Goal: Find specific page/section: Find specific page/section

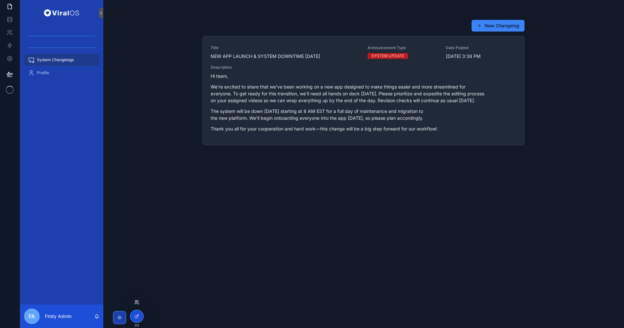
click at [136, 301] on icon at bounding box center [136, 301] width 5 height 5
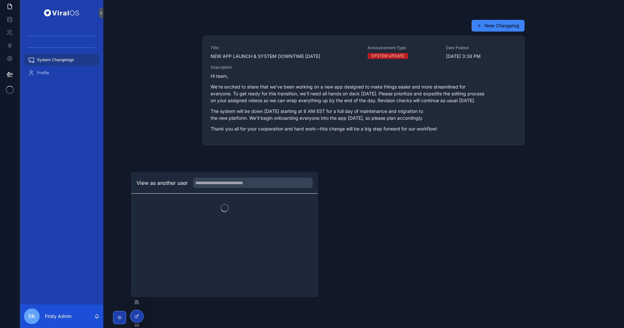
click at [177, 192] on div "View as another user" at bounding box center [224, 182] width 187 height 21
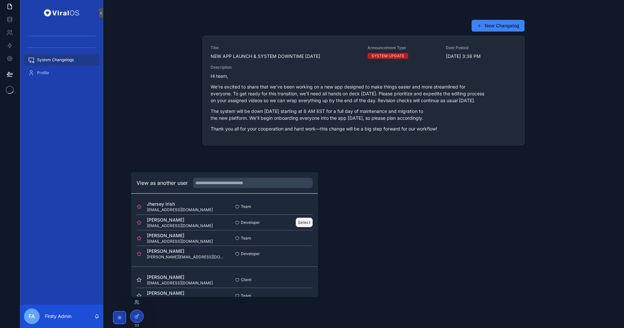
click at [299, 222] on button "Select" at bounding box center [304, 221] width 17 height 9
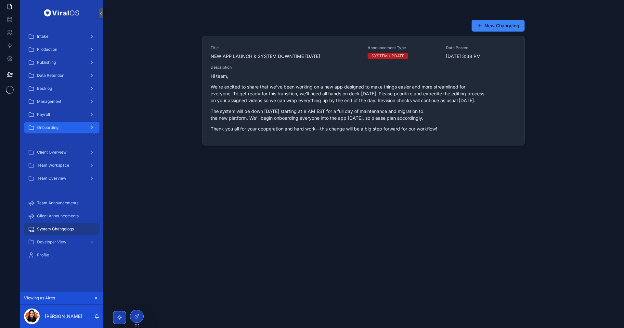
click at [55, 126] on span "Onboarding" at bounding box center [47, 127] width 21 height 5
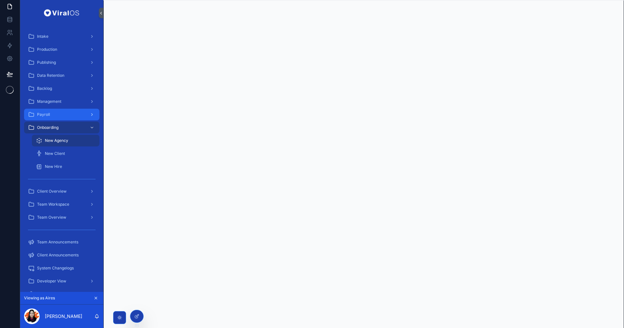
click at [56, 110] on div "Payroll" at bounding box center [62, 114] width 68 height 10
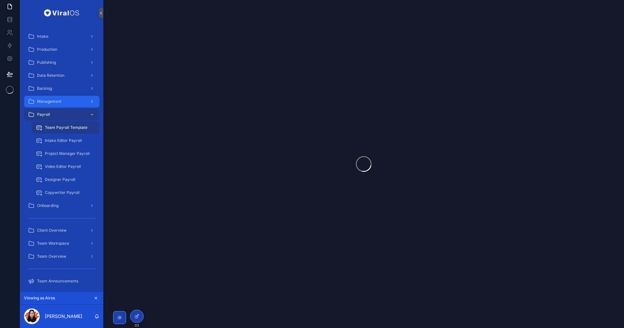
click at [71, 101] on div "Management" at bounding box center [62, 101] width 68 height 10
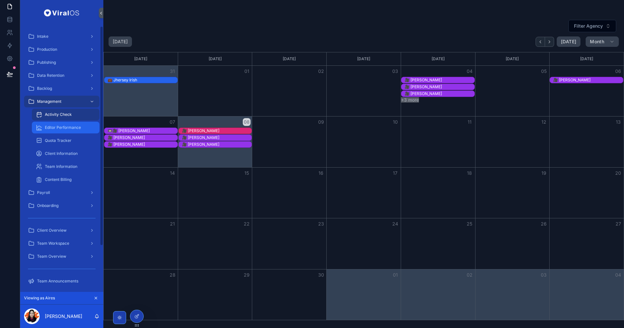
click at [61, 129] on span "Editor Performance" at bounding box center [63, 127] width 36 height 5
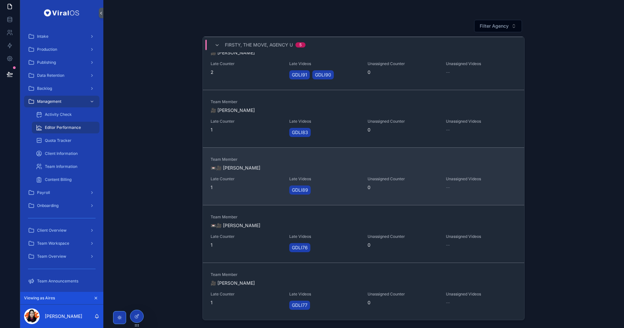
scroll to position [94, 0]
click at [265, 180] on span "Late Counter" at bounding box center [246, 178] width 71 height 5
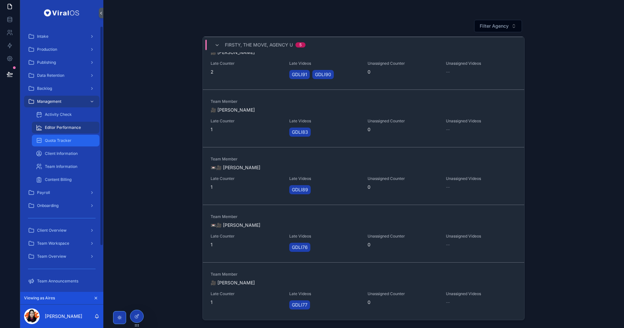
click at [58, 136] on div "Quota Tracker" at bounding box center [66, 140] width 60 height 10
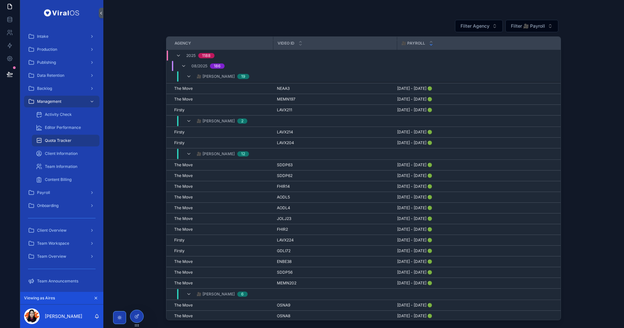
scroll to position [176, 0]
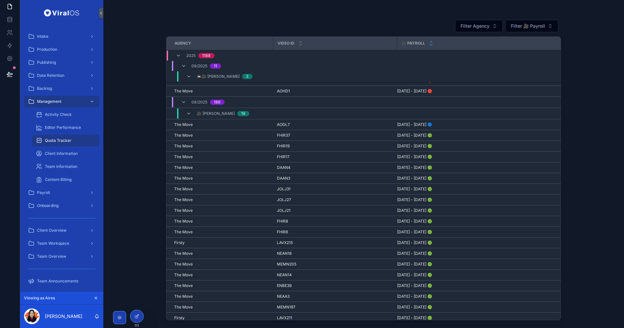
click at [184, 112] on div "🎥 Ananiya Getachew 19" at bounding box center [217, 113] width 79 height 10
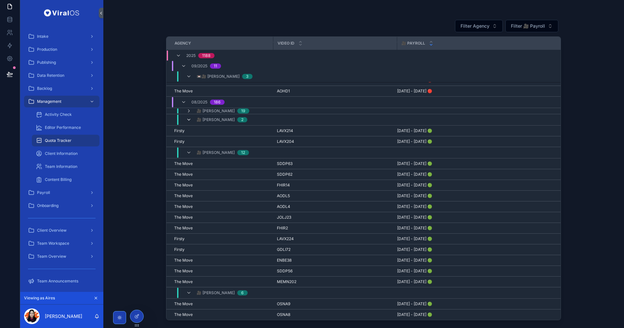
click at [187, 121] on icon "scrollable content" at bounding box center [188, 119] width 5 height 5
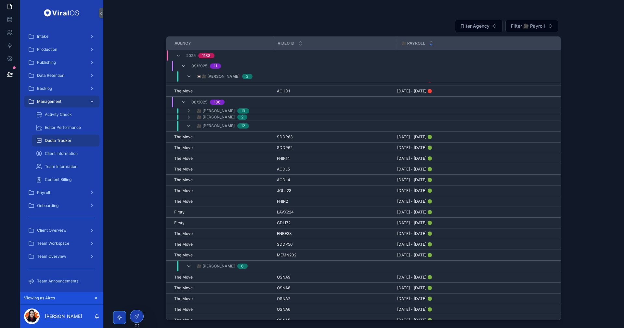
click at [191, 124] on icon "scrollable content" at bounding box center [188, 125] width 5 height 5
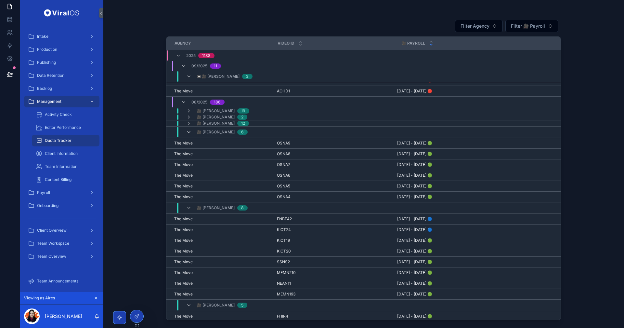
click at [190, 132] on icon "scrollable content" at bounding box center [188, 131] width 5 height 5
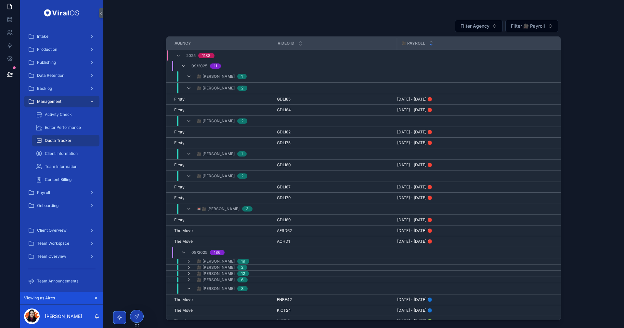
scroll to position [0, 0]
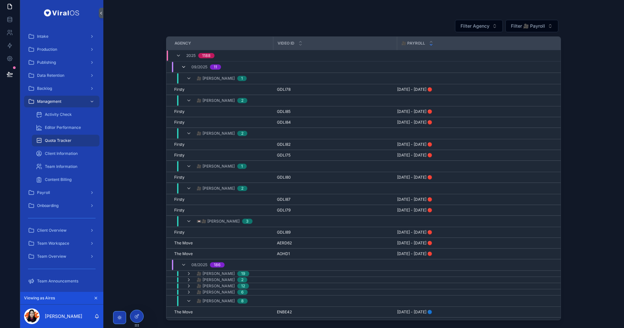
click at [184, 66] on icon "scrollable content" at bounding box center [183, 66] width 5 height 5
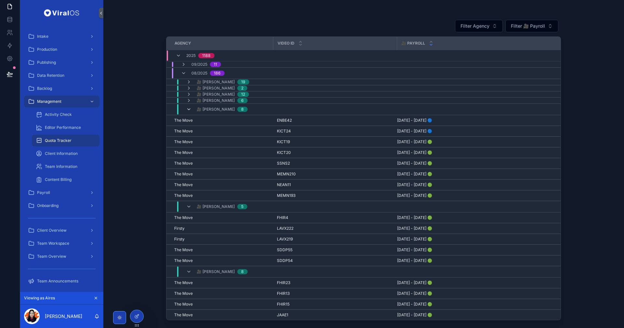
click at [188, 111] on icon "scrollable content" at bounding box center [188, 109] width 5 height 5
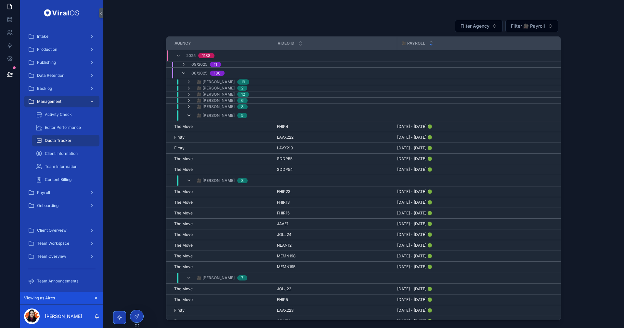
click at [191, 117] on icon "scrollable content" at bounding box center [188, 115] width 5 height 5
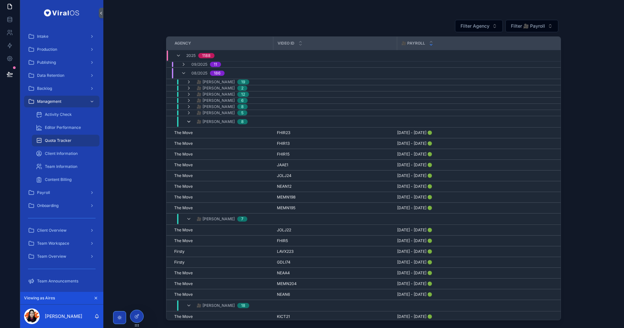
click at [191, 119] on icon "scrollable content" at bounding box center [188, 121] width 5 height 5
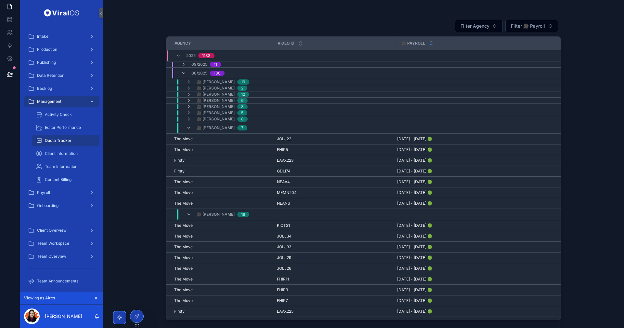
click at [191, 127] on icon "scrollable content" at bounding box center [188, 127] width 5 height 5
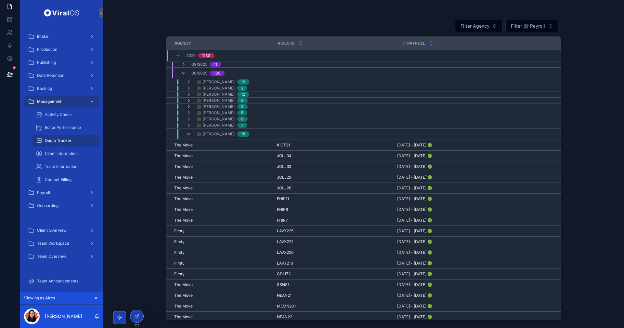
click at [189, 135] on icon "scrollable content" at bounding box center [188, 133] width 5 height 5
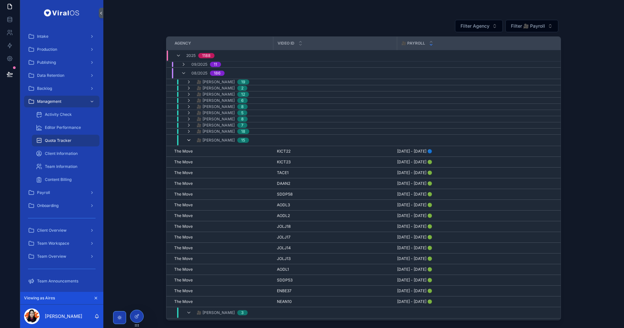
click at [190, 139] on icon "scrollable content" at bounding box center [188, 139] width 5 height 5
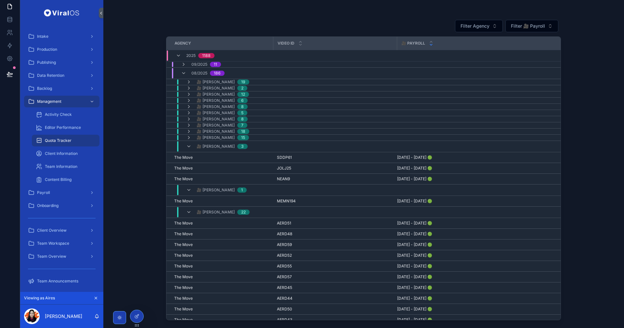
click at [192, 147] on div "🎥 Philip Borromeo 3" at bounding box center [216, 146] width 61 height 10
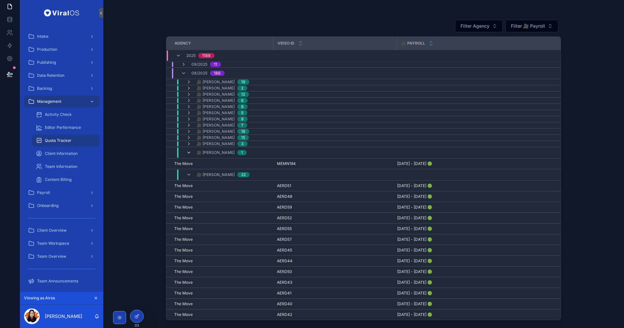
click at [190, 152] on icon "scrollable content" at bounding box center [188, 152] width 5 height 5
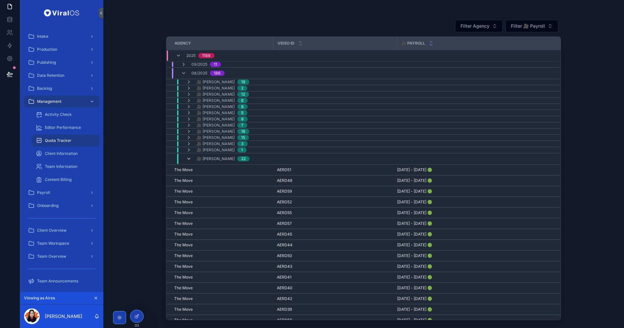
click at [190, 157] on icon "scrollable content" at bounding box center [188, 158] width 5 height 5
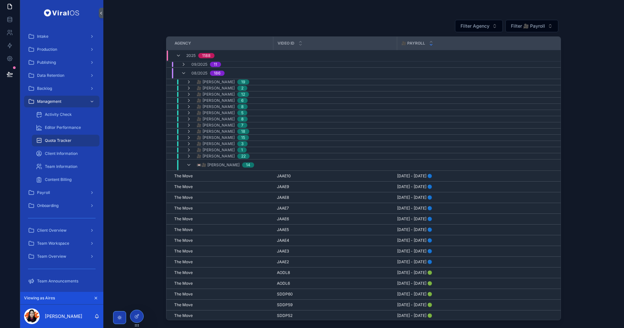
click at [193, 166] on div "📼🎥 Aman Saifi 14" at bounding box center [220, 165] width 68 height 10
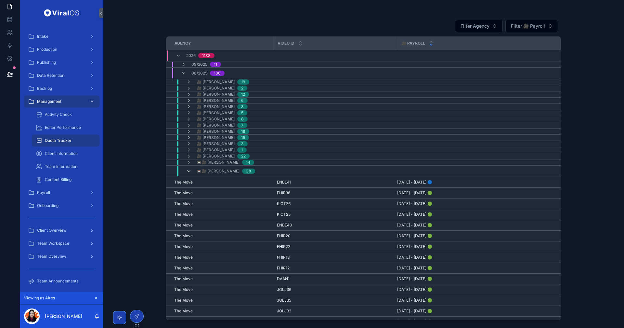
click at [190, 173] on icon "scrollable content" at bounding box center [188, 170] width 5 height 5
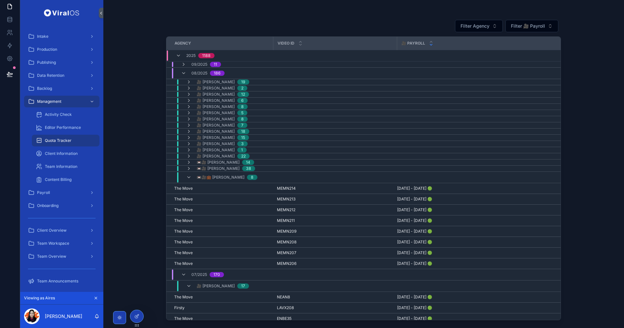
click at [193, 175] on div "📼🎥💼 Diana Marte 8" at bounding box center [221, 177] width 71 height 10
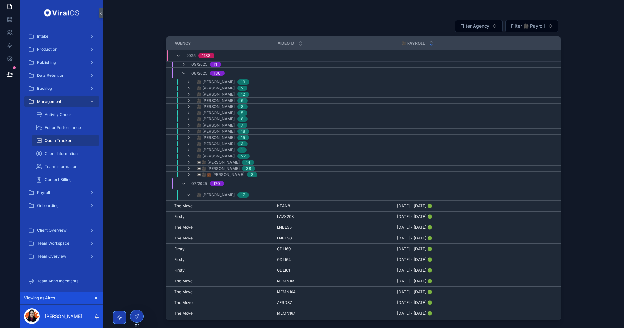
click at [191, 182] on span "07/2025" at bounding box center [199, 183] width 16 height 5
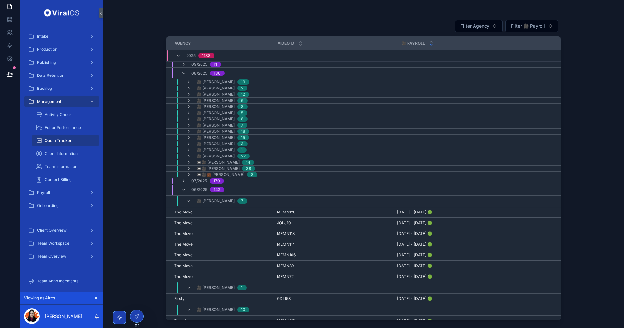
click at [185, 180] on icon "scrollable content" at bounding box center [183, 180] width 5 height 5
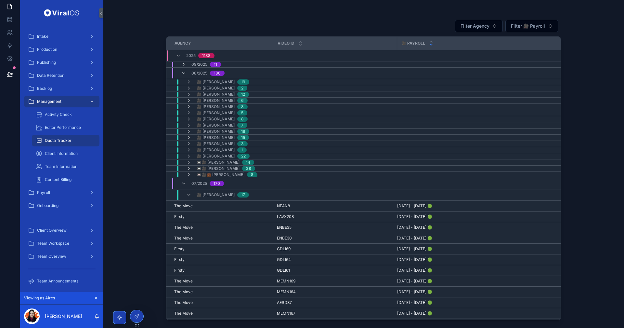
click at [183, 66] on icon "scrollable content" at bounding box center [183, 64] width 5 height 5
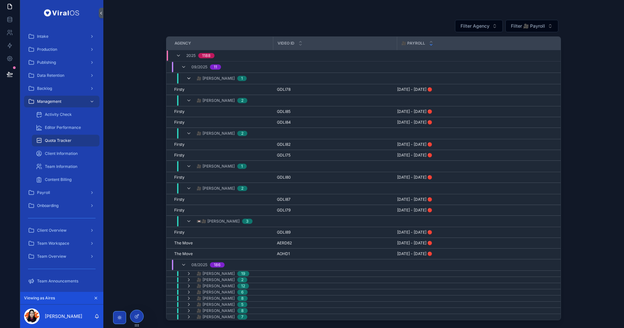
click at [189, 78] on icon "scrollable content" at bounding box center [188, 78] width 5 height 5
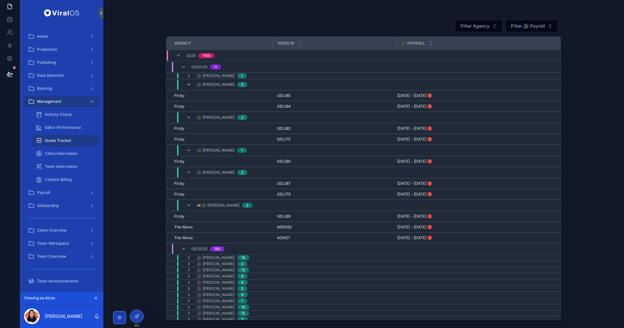
click at [189, 84] on icon "scrollable content" at bounding box center [188, 84] width 5 height 5
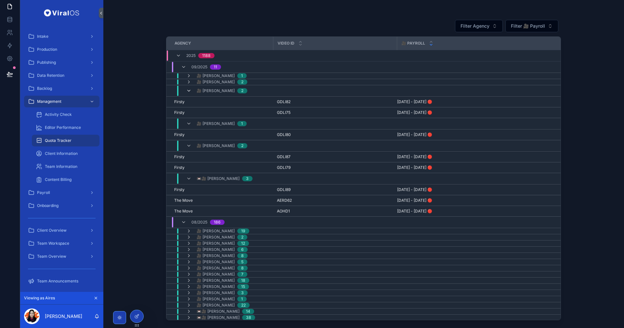
click at [187, 92] on icon "scrollable content" at bounding box center [188, 90] width 5 height 5
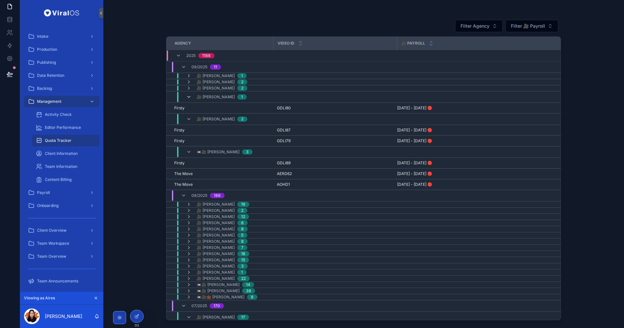
click at [190, 98] on icon "scrollable content" at bounding box center [188, 96] width 5 height 5
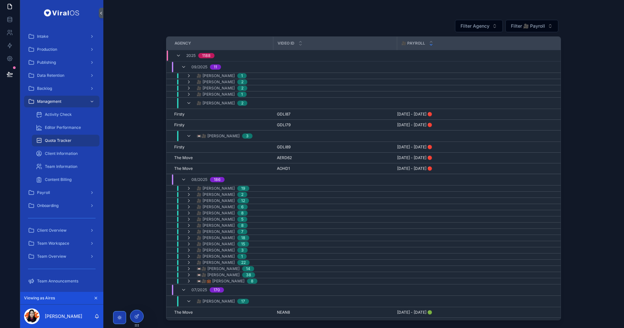
click at [190, 107] on div "🎥 Nadhir Benchaib 2" at bounding box center [216, 103] width 61 height 10
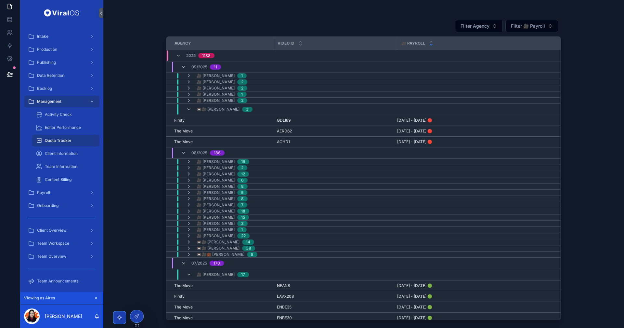
click at [192, 114] on td "📼🎥 Nigel Maningding 3" at bounding box center [366, 109] width 401 height 11
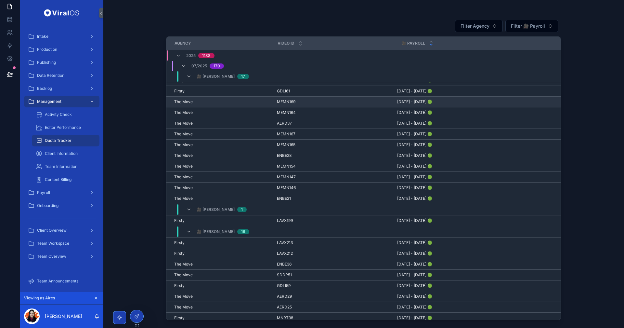
scroll to position [54, 0]
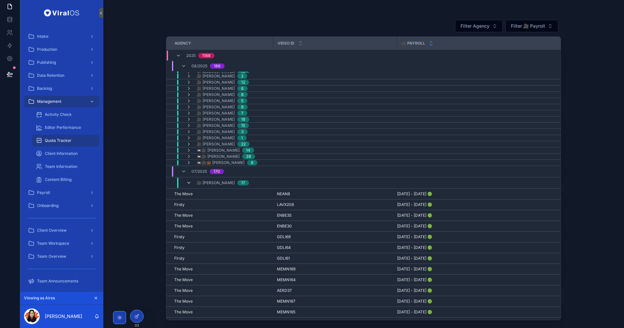
click at [189, 183] on icon "scrollable content" at bounding box center [188, 182] width 5 height 5
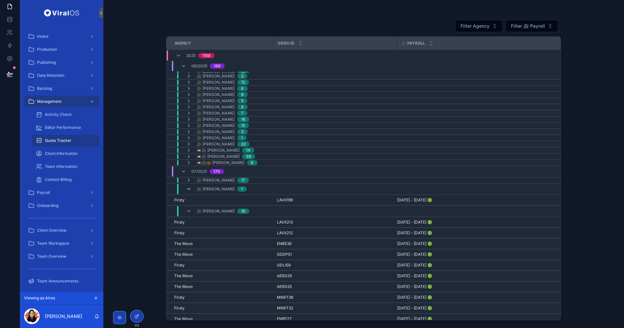
click at [188, 191] on icon "scrollable content" at bounding box center [188, 188] width 5 height 5
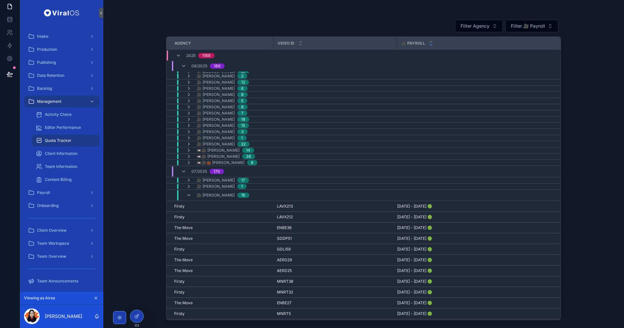
click at [188, 191] on div "🎥 Asfar Rafiq 16" at bounding box center [217, 195] width 63 height 10
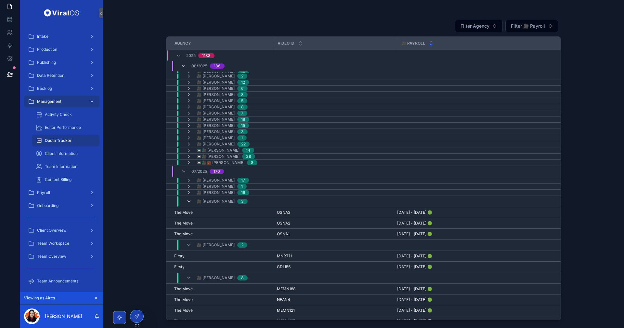
click at [189, 200] on icon "scrollable content" at bounding box center [188, 201] width 5 height 5
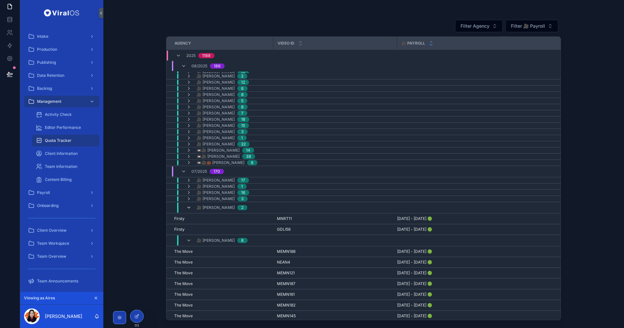
click at [189, 209] on icon "scrollable content" at bounding box center [188, 207] width 5 height 5
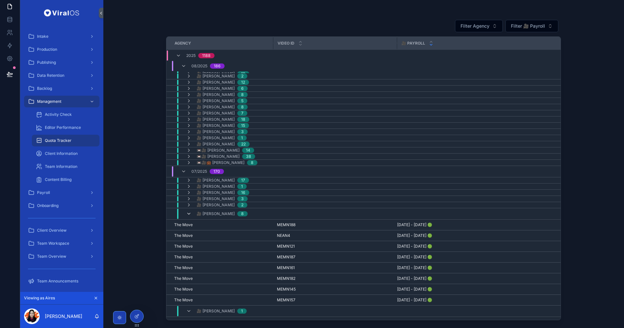
click at [188, 215] on icon "scrollable content" at bounding box center [188, 213] width 5 height 5
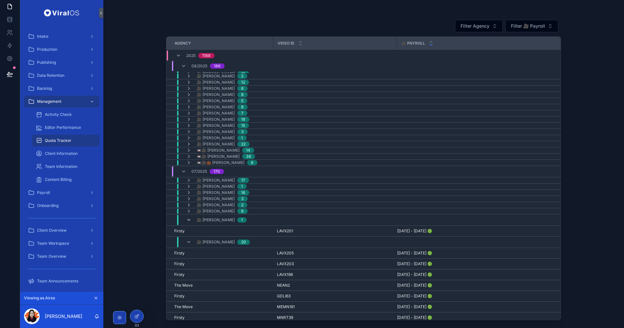
click at [187, 221] on icon "scrollable content" at bounding box center [188, 219] width 5 height 5
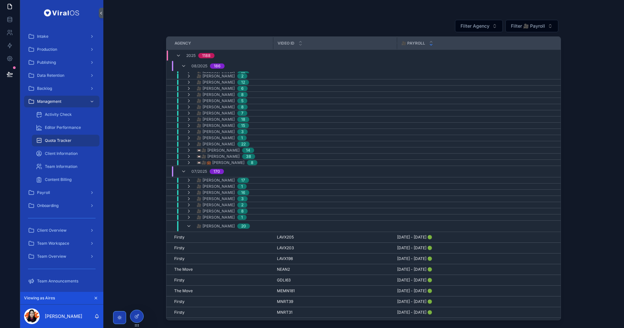
click at [190, 222] on div "🎥 Matt Kollar 20" at bounding box center [218, 226] width 64 height 10
click at [189, 231] on icon "scrollable content" at bounding box center [188, 231] width 5 height 5
click at [191, 238] on icon "scrollable content" at bounding box center [188, 238] width 5 height 5
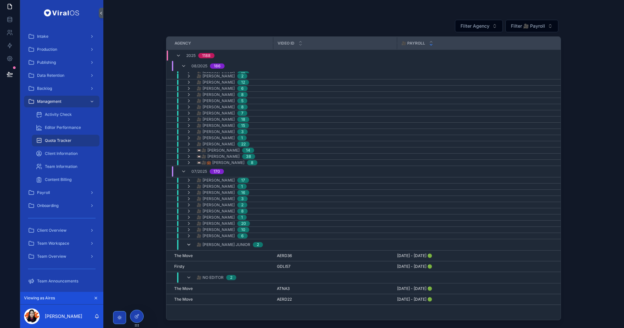
click at [187, 245] on icon "scrollable content" at bounding box center [188, 244] width 5 height 5
click at [190, 251] on icon "scrollable content" at bounding box center [188, 250] width 5 height 5
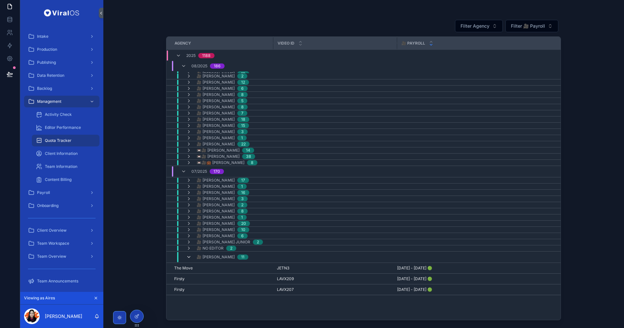
click at [189, 256] on icon "scrollable content" at bounding box center [188, 256] width 5 height 5
click at [190, 262] on icon "scrollable content" at bounding box center [188, 262] width 5 height 5
click at [192, 268] on div "🎥 Rahul Madhwani 1" at bounding box center [216, 269] width 60 height 10
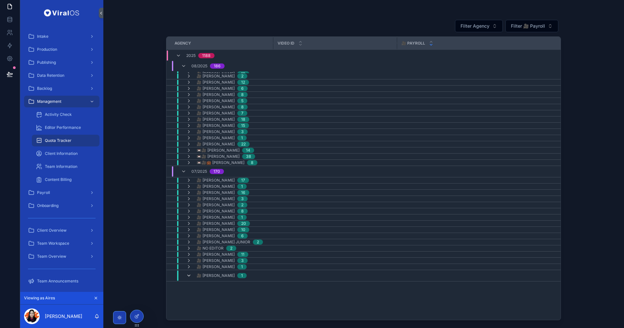
click at [190, 274] on icon "scrollable content" at bounding box center [188, 275] width 5 height 5
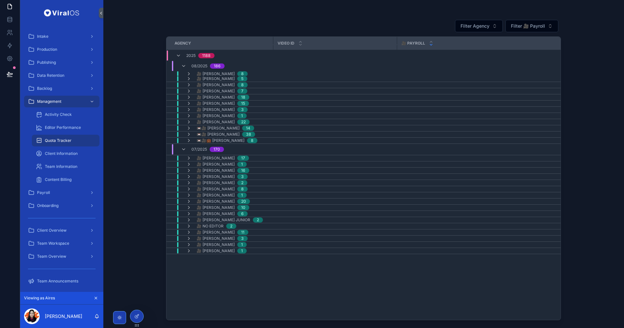
scroll to position [108, 0]
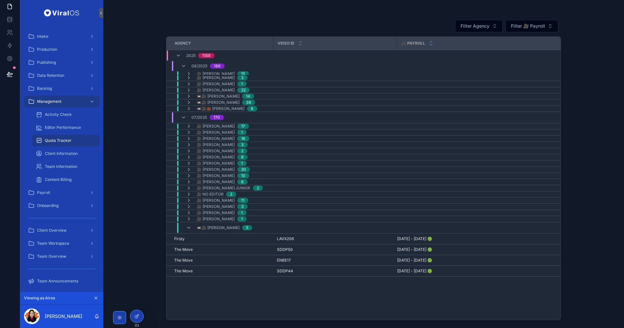
click at [186, 227] on div "📼🎥 Aman Saifi 5" at bounding box center [219, 227] width 82 height 10
click at [191, 233] on icon "scrollable content" at bounding box center [188, 233] width 5 height 5
click at [187, 240] on icon "scrollable content" at bounding box center [188, 239] width 5 height 5
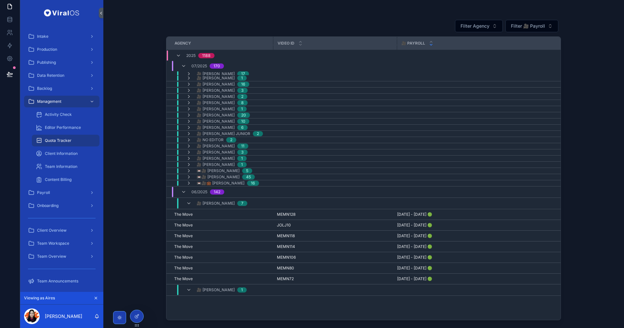
scroll to position [0, 0]
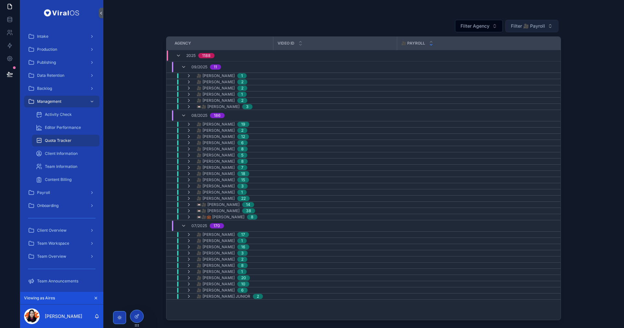
click at [539, 23] on span "Filter 🎥 Payroll" at bounding box center [528, 26] width 34 height 6
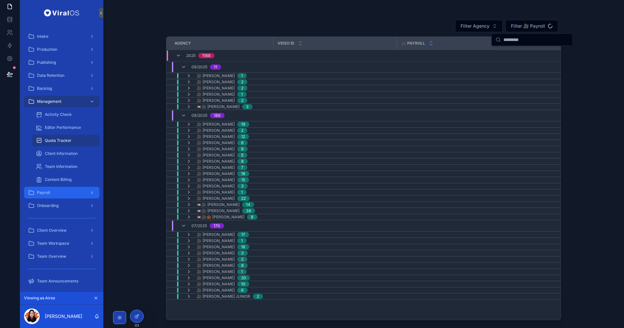
click at [63, 194] on div "Payroll" at bounding box center [62, 192] width 68 height 10
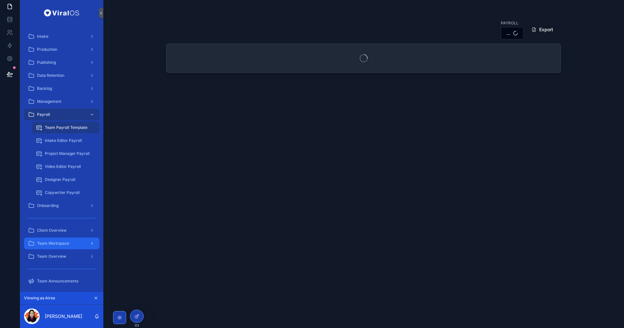
click at [75, 245] on div "Team Workspace" at bounding box center [62, 243] width 68 height 10
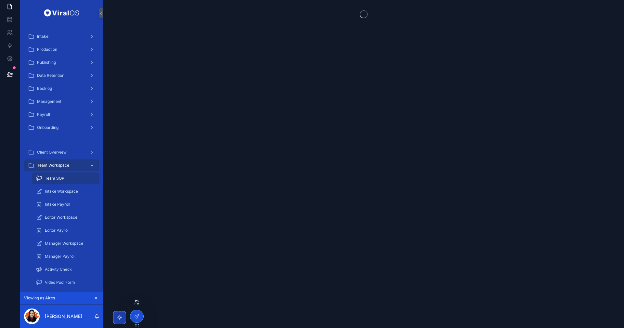
click at [135, 301] on icon at bounding box center [136, 301] width 2 height 2
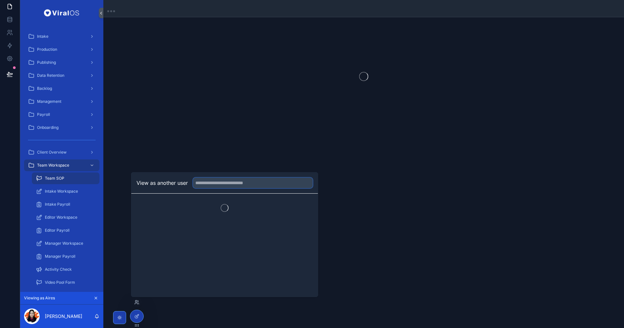
click at [259, 178] on input "text" at bounding box center [253, 182] width 120 height 10
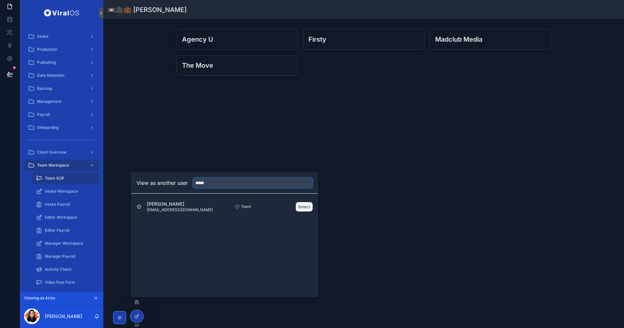
type input "*****"
click at [301, 204] on button "Select" at bounding box center [304, 206] width 17 height 9
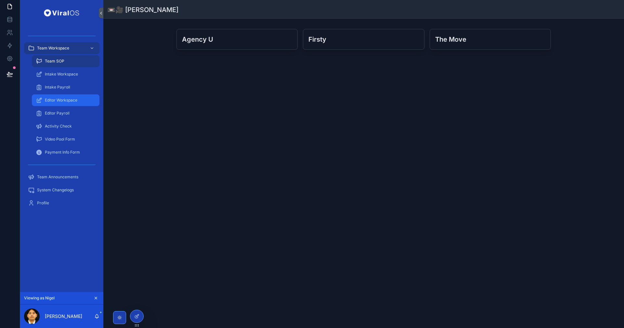
click at [67, 100] on span "Editor Workspace" at bounding box center [61, 99] width 32 height 5
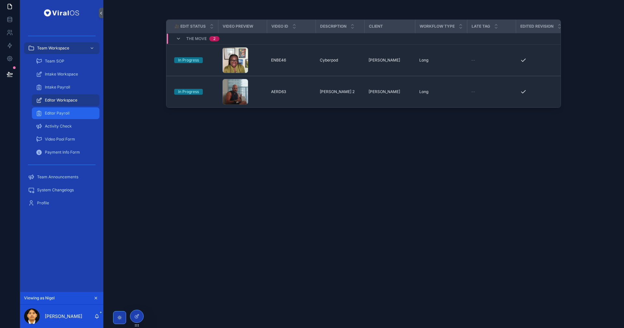
click at [65, 113] on span "Editor Payroll" at bounding box center [57, 112] width 25 height 5
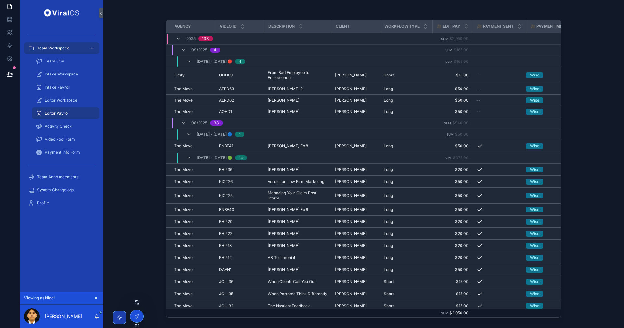
click at [138, 301] on icon at bounding box center [136, 301] width 5 height 5
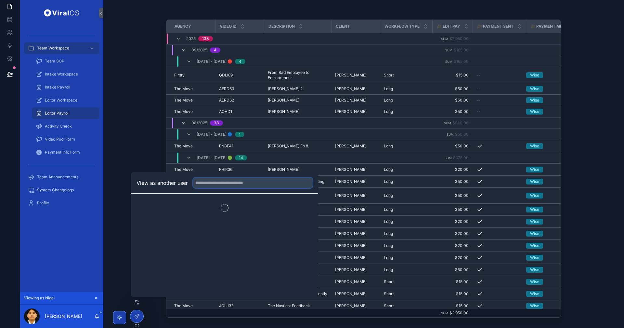
click at [266, 185] on input "text" at bounding box center [253, 182] width 120 height 10
type input "*******"
click at [301, 206] on button "Select" at bounding box center [304, 206] width 17 height 9
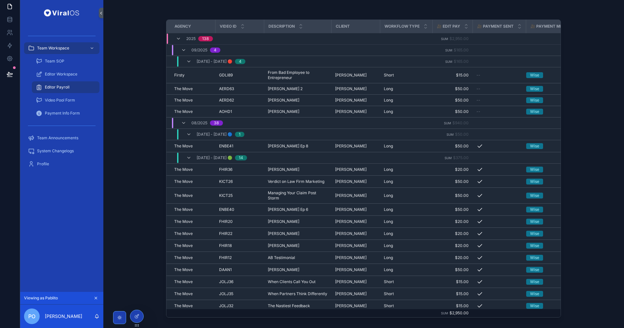
click at [65, 93] on link "Editor Payroll" at bounding box center [66, 87] width 68 height 12
click at [71, 99] on span "Video Pool Form" at bounding box center [60, 99] width 30 height 5
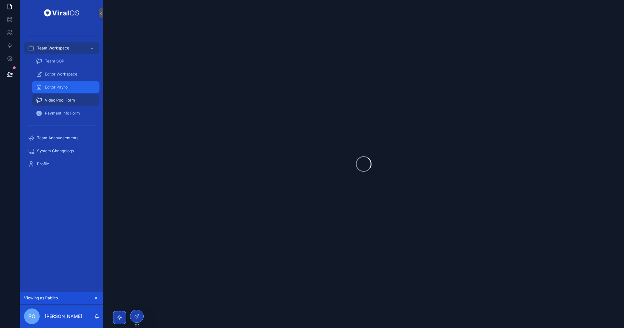
click at [64, 87] on span "Editor Payroll" at bounding box center [57, 86] width 25 height 5
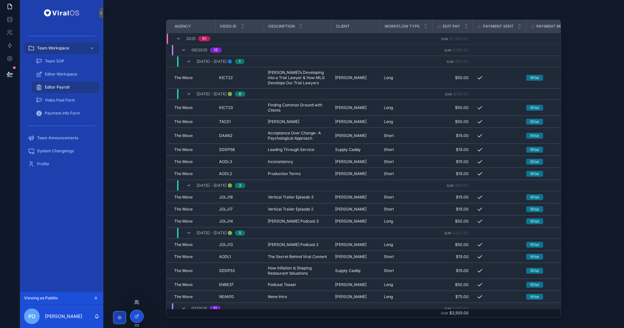
click at [136, 303] on icon at bounding box center [136, 301] width 5 height 5
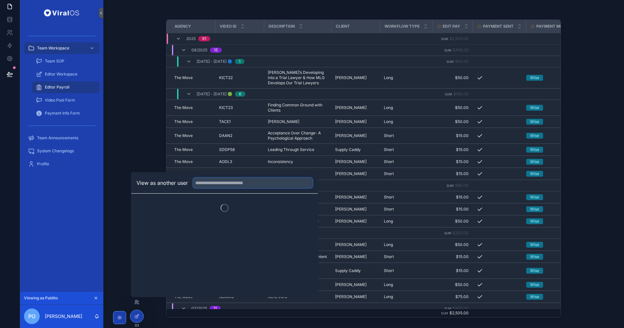
click at [238, 182] on input "text" at bounding box center [253, 182] width 120 height 10
type input "*****"
click at [310, 206] on button "Select" at bounding box center [304, 206] width 17 height 9
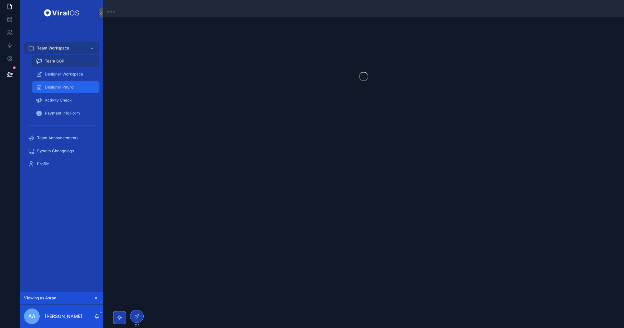
click at [65, 84] on div "Designer Payroll" at bounding box center [66, 87] width 60 height 10
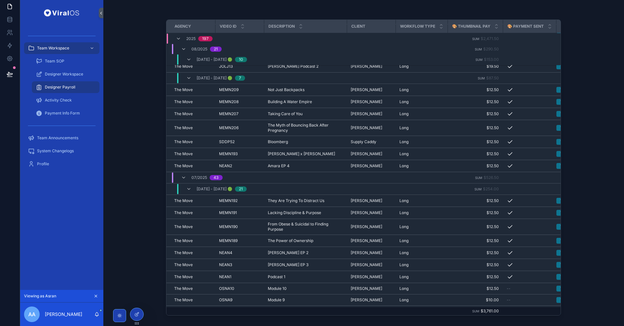
scroll to position [391, 0]
